Goal: Information Seeking & Learning: Find specific fact

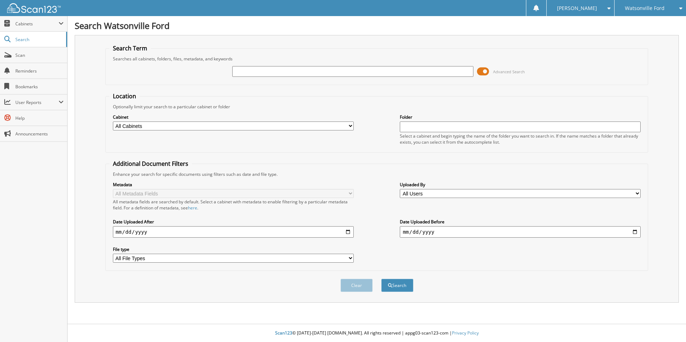
click at [254, 68] on input "text" at bounding box center [352, 71] width 241 height 11
paste input "3FMTK3SU7SMA10853"
type input "3FMTK3SU7SMA10853"
click at [381, 279] on button "Search" at bounding box center [397, 285] width 32 height 13
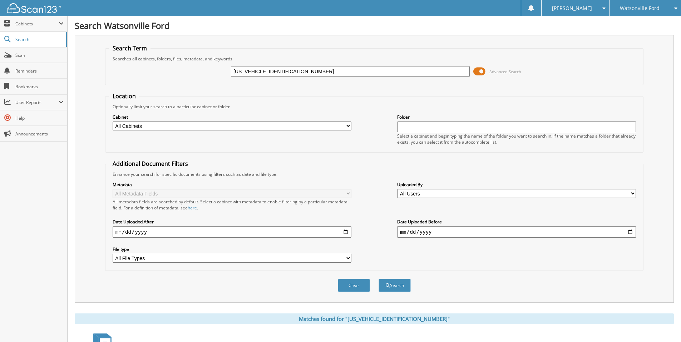
drag, startPoint x: 301, startPoint y: 69, endPoint x: 204, endPoint y: 69, distance: 96.9
click at [204, 69] on div "3FMTK3SU7SMA10853 Advanced Search" at bounding box center [374, 71] width 531 height 19
paste input "TMCZ5AN7PM655189"
type input "3TMCZ5AN7PM655189"
click at [379, 279] on button "Search" at bounding box center [395, 285] width 32 height 13
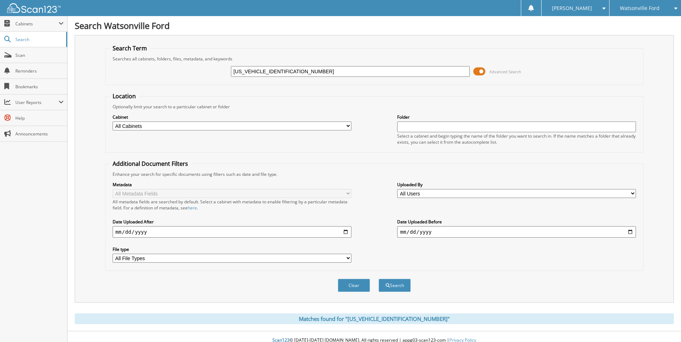
drag, startPoint x: 297, startPoint y: 74, endPoint x: 198, endPoint y: 75, distance: 99.0
click at [200, 74] on div "3TMCZ5AN7PM655189 Advanced Search" at bounding box center [374, 71] width 531 height 19
paste input "1C6JJTBG5LL145025"
type input "1C6JJTBG5LL145025"
click at [379, 279] on button "Search" at bounding box center [395, 285] width 32 height 13
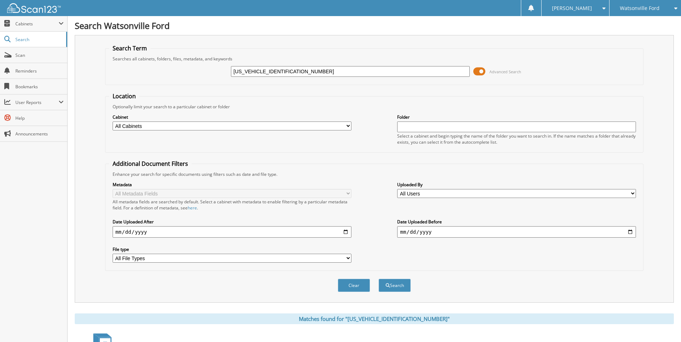
drag, startPoint x: 299, startPoint y: 72, endPoint x: 209, endPoint y: 72, distance: 89.4
click at [213, 72] on div "1C6JJTBG5LL145025 Advanced Search" at bounding box center [374, 71] width 531 height 19
paste input "FTER4HP1SLE38046"
type input "1FTER4HP1SLE38046"
click at [379, 279] on button "Search" at bounding box center [395, 285] width 32 height 13
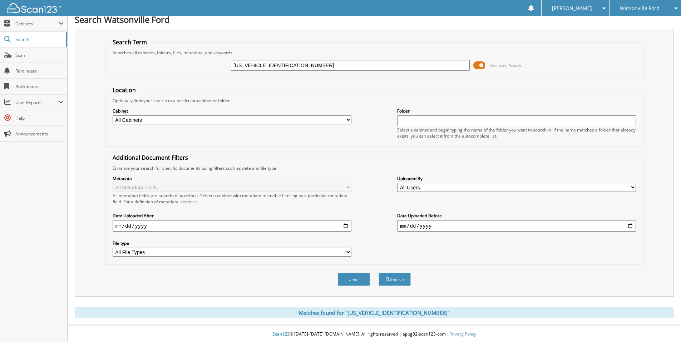
scroll to position [8, 0]
drag, startPoint x: 301, startPoint y: 66, endPoint x: 207, endPoint y: 61, distance: 93.8
click at [207, 61] on div "1FTER4HP1SLE38046 Advanced Search" at bounding box center [374, 64] width 531 height 19
paste input "FW3LD5SFB16657"
type input "[US_VEHICLE_IDENTIFICATION_NUMBER]"
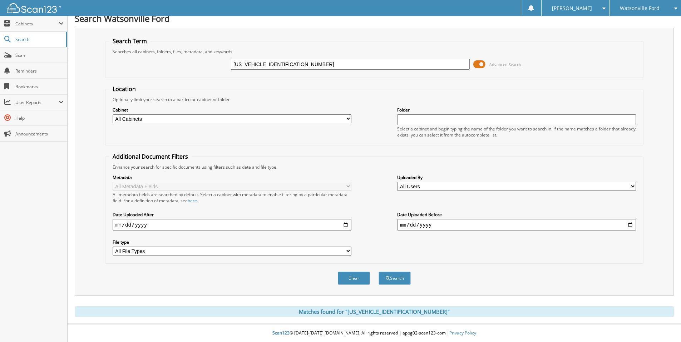
click at [379, 272] on button "Search" at bounding box center [395, 278] width 32 height 13
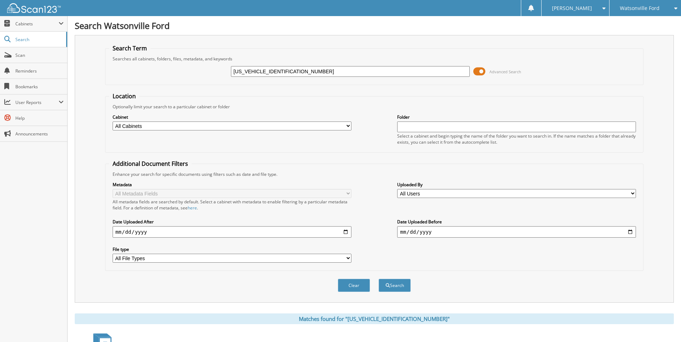
drag, startPoint x: 296, startPoint y: 68, endPoint x: 195, endPoint y: 63, distance: 101.7
click at [203, 59] on fieldset "Search Term Searches all cabinets, folders, files, metadata, and keywords 1FTFW…" at bounding box center [374, 64] width 538 height 41
paste input "3GTUUEE84PG146764"
type input "3GTUUEE84PG146764"
click at [379, 279] on button "Search" at bounding box center [395, 285] width 32 height 13
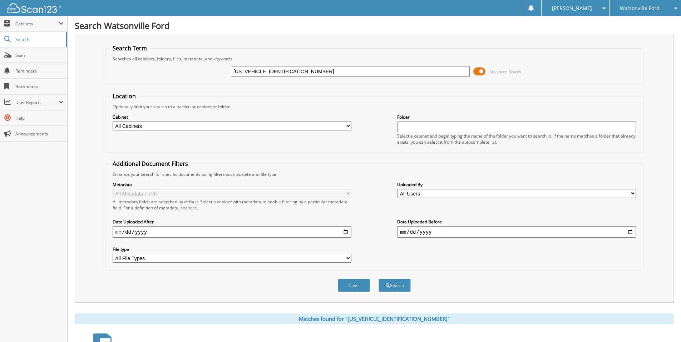
drag, startPoint x: 306, startPoint y: 73, endPoint x: 189, endPoint y: 66, distance: 116.4
click at [191, 66] on div "3GTUUEE84PG146764 Advanced Search" at bounding box center [374, 71] width 531 height 19
paste input "1FA6P8CF2S5400965"
type input "1FA6P8CF2S5400965"
click at [379, 279] on button "Search" at bounding box center [395, 285] width 32 height 13
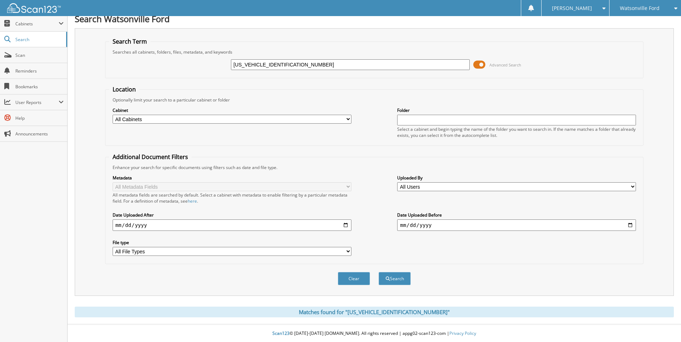
scroll to position [8, 0]
drag, startPoint x: 300, startPoint y: 64, endPoint x: 187, endPoint y: 53, distance: 113.6
click at [187, 52] on fieldset "Search Term Searches all cabinets, folders, files, metadata, and keywords 1FA6P…" at bounding box center [374, 57] width 538 height 41
paste input "[US_VEHICLE_IDENTIFICATION_NUMBER]"
type input "[US_VEHICLE_IDENTIFICATION_NUMBER]"
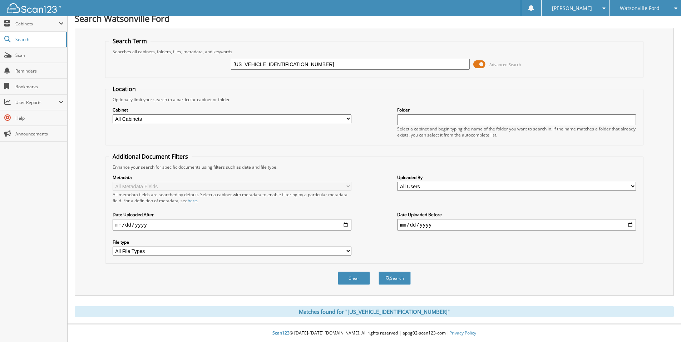
click at [379, 272] on button "Search" at bounding box center [395, 278] width 32 height 13
drag, startPoint x: 297, startPoint y: 65, endPoint x: 215, endPoint y: 59, distance: 82.8
click at [215, 59] on div "[US_VEHICLE_IDENTIFICATION_NUMBER] Advanced Search" at bounding box center [374, 64] width 531 height 19
paste input "3FTTW8JA1SRA9052"
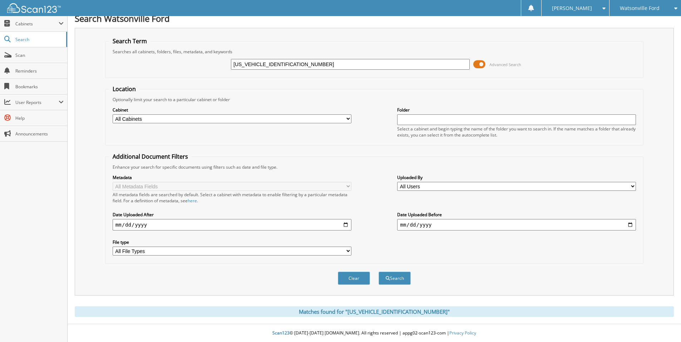
type input "[US_VEHICLE_IDENTIFICATION_NUMBER]"
click at [379, 272] on button "Search" at bounding box center [395, 278] width 32 height 13
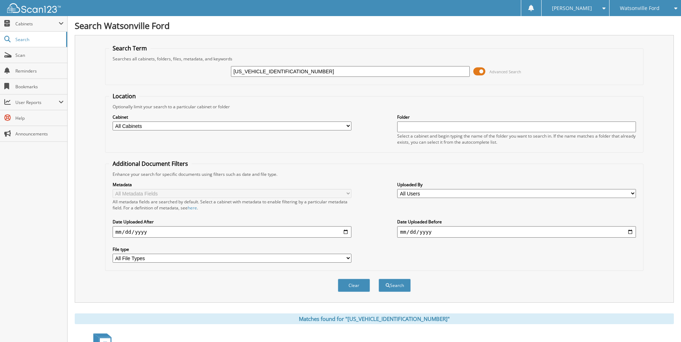
drag, startPoint x: 297, startPoint y: 71, endPoint x: 149, endPoint y: 77, distance: 147.8
click at [162, 72] on div "[US_VEHICLE_IDENTIFICATION_NUMBER] Advanced Search" at bounding box center [374, 71] width 531 height 19
paste input "[US_VEHICLE_IDENTIFICATION_NUMBER]"
type input "[US_VEHICLE_IDENTIFICATION_NUMBER]"
click at [379, 279] on button "Search" at bounding box center [395, 285] width 32 height 13
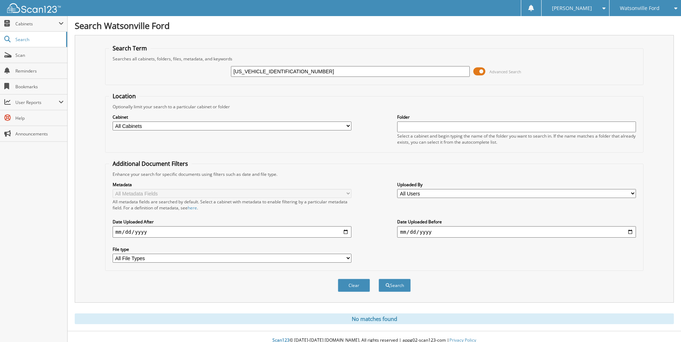
scroll to position [8, 0]
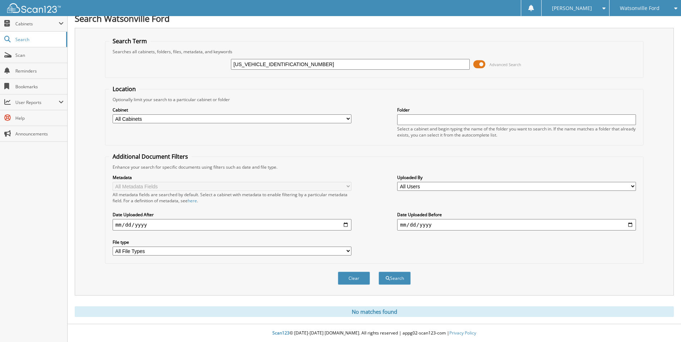
drag, startPoint x: 298, startPoint y: 60, endPoint x: 192, endPoint y: 63, distance: 105.9
click at [192, 63] on div "1C6SRFGT6RN137291 Advanced Search" at bounding box center [374, 64] width 531 height 19
paste input "FMCU9NZ1SUB40658"
type input "1FMCU9NZ1SUB40658"
click at [379, 272] on button "Search" at bounding box center [395, 278] width 32 height 13
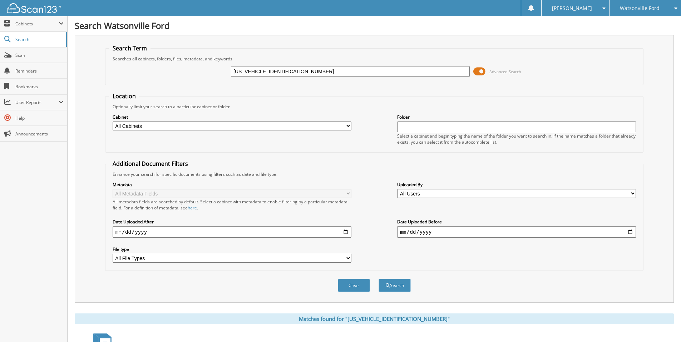
drag, startPoint x: 302, startPoint y: 74, endPoint x: 187, endPoint y: 59, distance: 115.7
click at [188, 59] on fieldset "Search Term Searches all cabinets, folders, files, metadata, and keywords 1FMCU…" at bounding box center [374, 64] width 538 height 41
paste input "TFW3LD7SFA78073"
type input "1FTFW3LD7SFA78073"
click at [379, 279] on button "Search" at bounding box center [395, 285] width 32 height 13
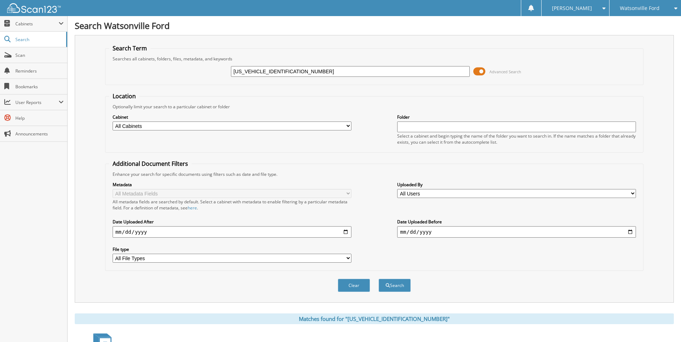
drag, startPoint x: 295, startPoint y: 74, endPoint x: 201, endPoint y: 76, distance: 93.7
click at [202, 76] on div "[US_VEHICLE_IDENTIFICATION_NUMBER] Advanced Search" at bounding box center [374, 71] width 531 height 19
paste input "9UDE4G70PA001894"
type input "[US_VEHICLE_IDENTIFICATION_NUMBER]"
click at [379, 279] on button "Search" at bounding box center [395, 285] width 32 height 13
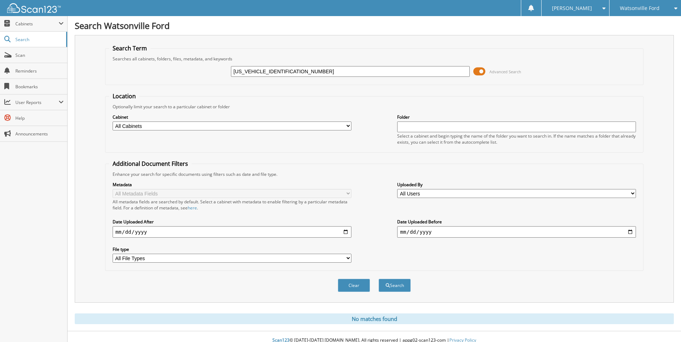
scroll to position [8, 0]
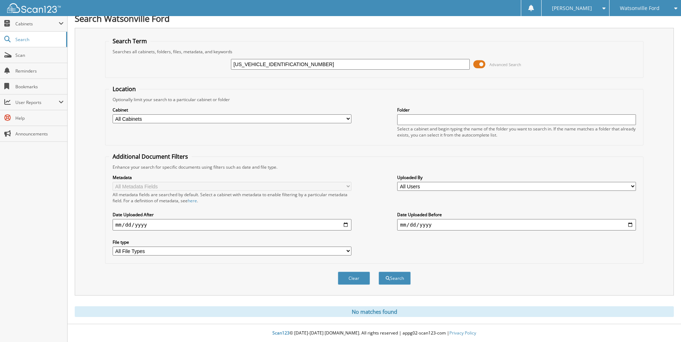
drag, startPoint x: 320, startPoint y: 64, endPoint x: 177, endPoint y: 52, distance: 143.2
click at [181, 52] on fieldset "Search Term Searches all cabinets, folders, files, metadata, and keywords 19UDE…" at bounding box center [374, 57] width 538 height 41
paste input "JA4J3UA8XPZ02640"
type input "JA4J3UA8XPZ026404"
click at [379, 272] on button "Search" at bounding box center [395, 278] width 32 height 13
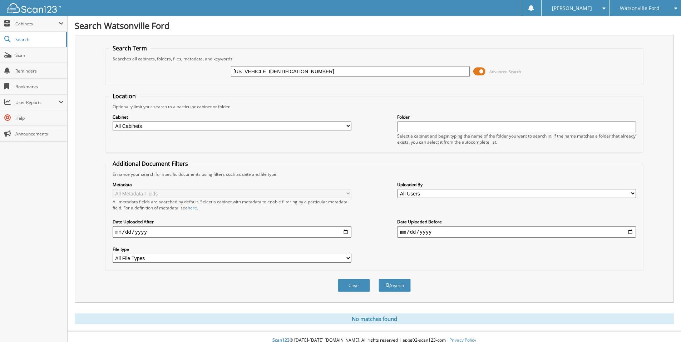
scroll to position [8, 0]
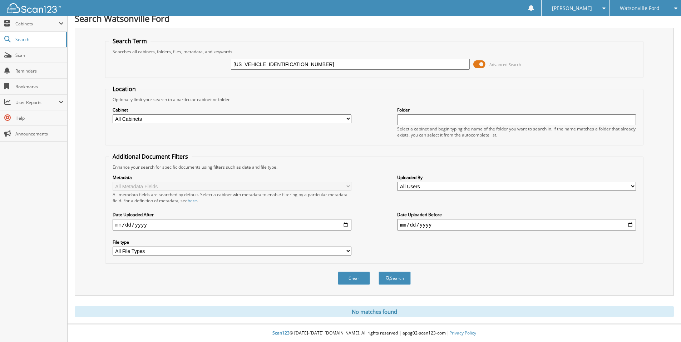
drag, startPoint x: 290, startPoint y: 65, endPoint x: 213, endPoint y: 61, distance: 77.7
click at [213, 61] on div "JA4J3UA8XPZ026404 Advanced Search" at bounding box center [374, 64] width 531 height 19
paste input "1C4RJHAG1SC344159"
type input "1C4RJHAG1SC344159"
click at [379, 272] on button "Search" at bounding box center [395, 278] width 32 height 13
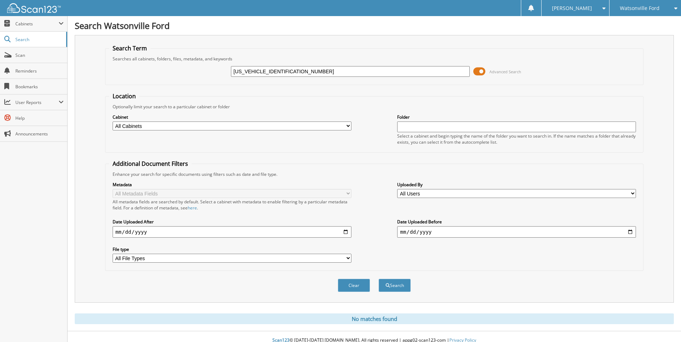
drag, startPoint x: 301, startPoint y: 77, endPoint x: 224, endPoint y: 65, distance: 78.4
click at [224, 65] on div "[US_VEHICLE_IDENTIFICATION_NUMBER] Advanced Search" at bounding box center [374, 71] width 531 height 19
paste input "[US_VEHICLE_IDENTIFICATION_NUMBER]"
type input "[US_VEHICLE_IDENTIFICATION_NUMBER]"
click at [379, 279] on button "Search" at bounding box center [395, 285] width 32 height 13
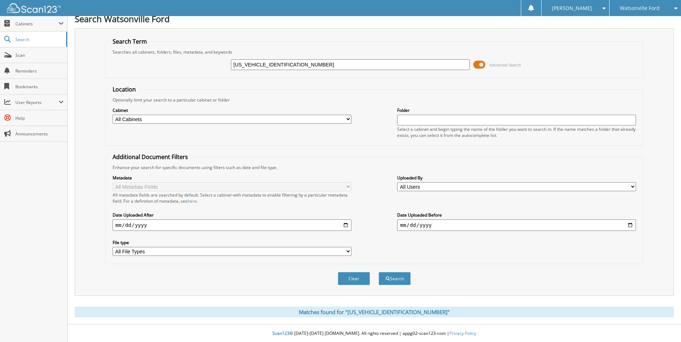
scroll to position [8, 0]
drag, startPoint x: 292, startPoint y: 66, endPoint x: 184, endPoint y: 51, distance: 108.3
click at [185, 51] on fieldset "Search Term Searches all cabinets, folders, files, metadata, and keywords 3FTTW…" at bounding box center [374, 57] width 538 height 41
paste input "MCR9B68RRF1241"
type input "3FMCR9B68RRF12414"
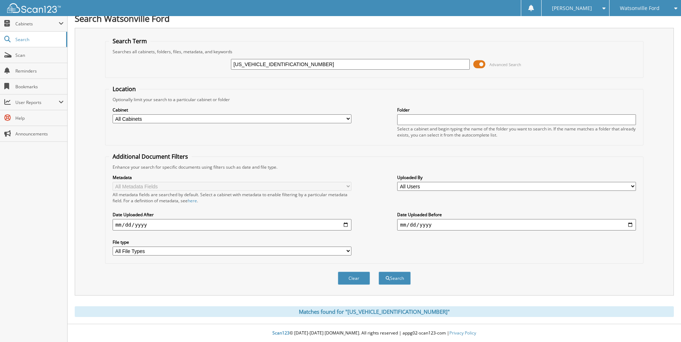
click at [379, 272] on button "Search" at bounding box center [395, 278] width 32 height 13
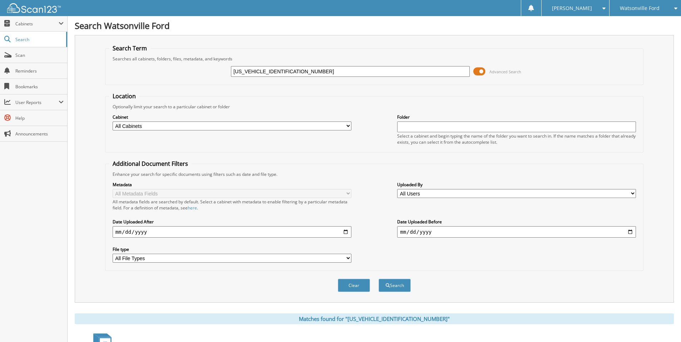
drag, startPoint x: 315, startPoint y: 70, endPoint x: 172, endPoint y: 55, distance: 144.2
click at [172, 55] on fieldset "Search Term Searches all cabinets, folders, files, metadata, and keywords [US_V…" at bounding box center [374, 64] width 538 height 41
paste input "[US_VEHICLE_IDENTIFICATION_NUMBER]"
type input "[US_VEHICLE_IDENTIFICATION_NUMBER]"
click at [379, 279] on button "Search" at bounding box center [395, 285] width 32 height 13
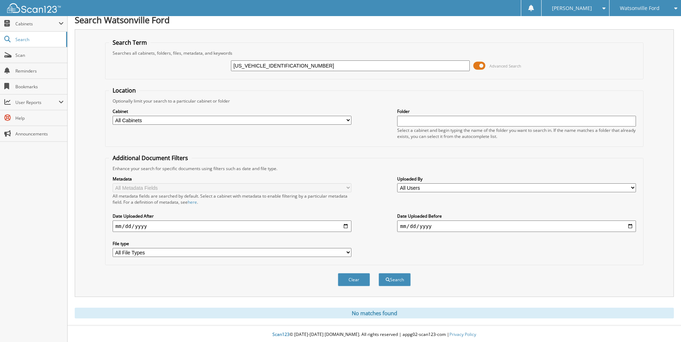
scroll to position [8, 0]
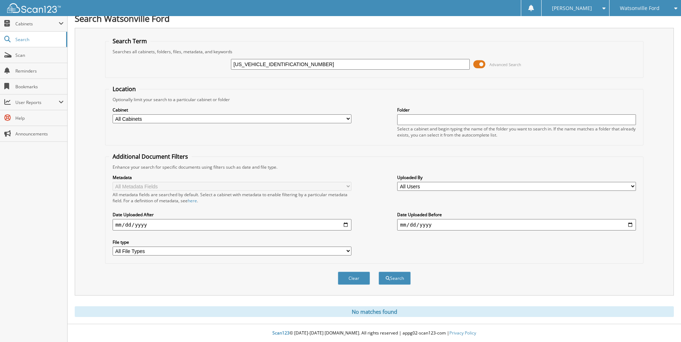
click at [295, 65] on input "[US_VEHICLE_IDENTIFICATION_NUMBER]" at bounding box center [350, 64] width 239 height 11
click at [393, 275] on button "Search" at bounding box center [395, 278] width 32 height 13
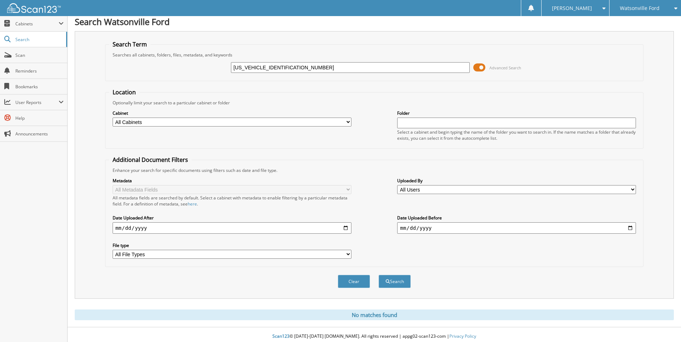
scroll to position [8, 0]
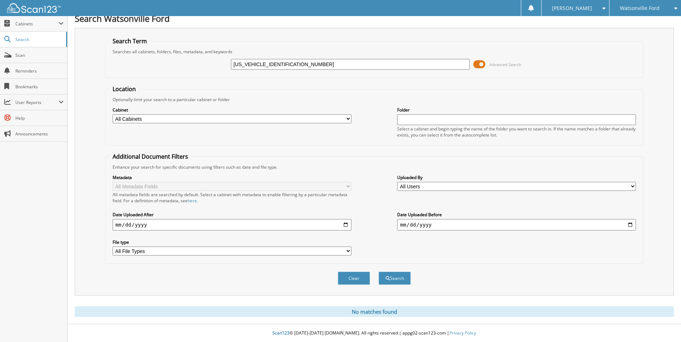
drag, startPoint x: 290, startPoint y: 59, endPoint x: 193, endPoint y: 47, distance: 97.7
click at [196, 48] on fieldset "Search Term Searches all cabinets, folders, files, metadata, and keywords KNMAT…" at bounding box center [374, 57] width 538 height 41
type input "1FMDE7BH9SLA86758"
click at [379, 272] on button "Search" at bounding box center [395, 278] width 32 height 13
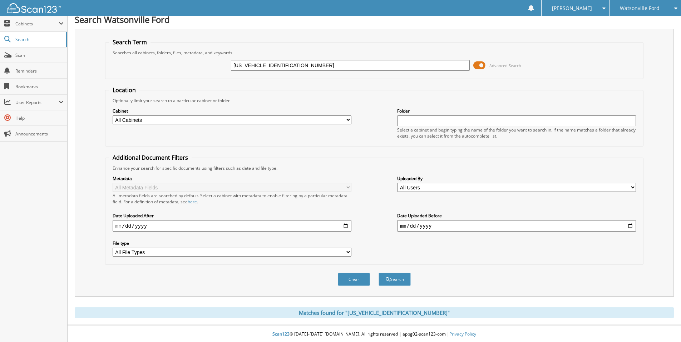
scroll to position [8, 0]
drag, startPoint x: 292, startPoint y: 65, endPoint x: 200, endPoint y: 59, distance: 92.8
click at [200, 59] on div "1FMDE7BH9SLA86758 Advanced Search" at bounding box center [374, 64] width 531 height 19
paste input "3FMTK1R45SMA07122"
type input "3FMTK1R45SMA07122"
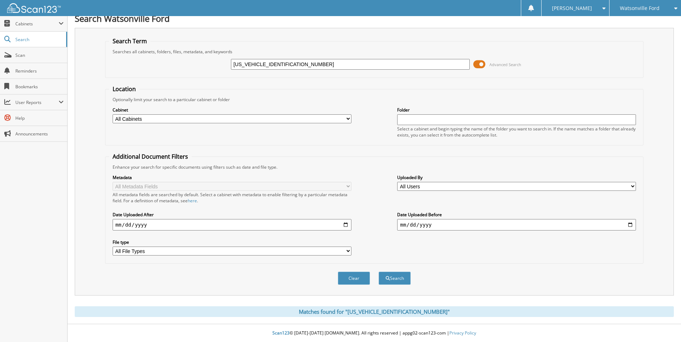
click at [379, 272] on button "Search" at bounding box center [395, 278] width 32 height 13
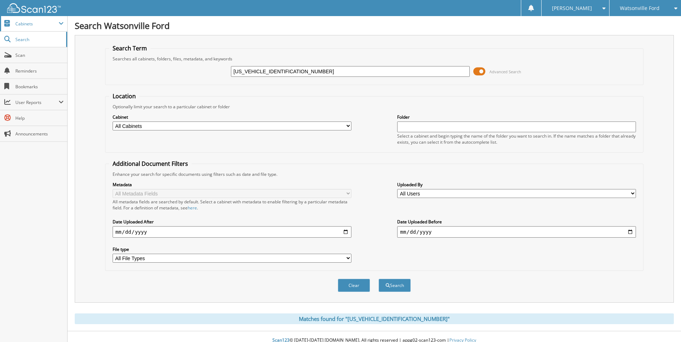
click at [27, 24] on span "Cabinets" at bounding box center [36, 24] width 43 height 6
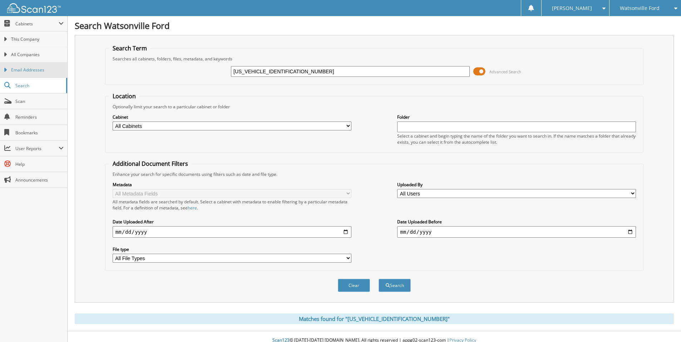
click at [33, 71] on span "Email Addresses" at bounding box center [37, 70] width 53 height 6
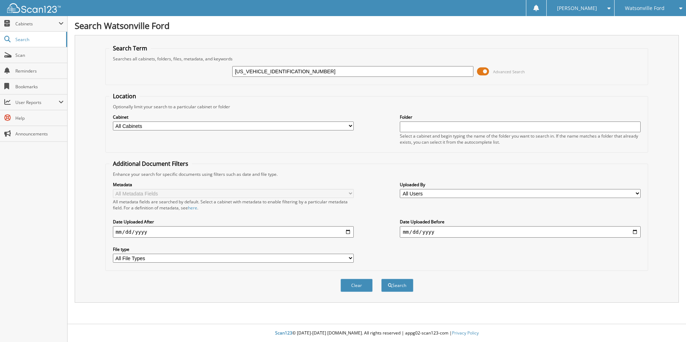
type input "[US_VEHICLE_IDENTIFICATION_NUMBER]"
click at [381, 279] on button "Search" at bounding box center [397, 285] width 32 height 13
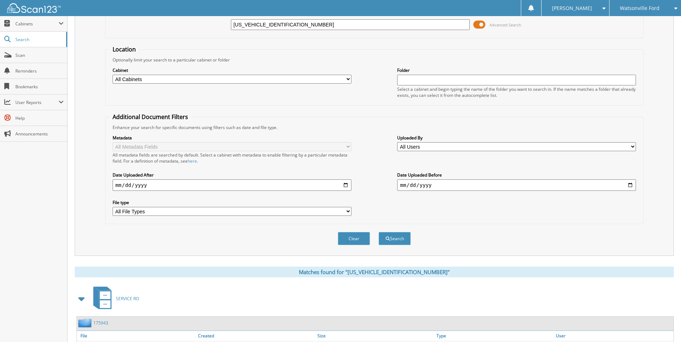
scroll to position [101, 0]
